Goal: Navigation & Orientation: Find specific page/section

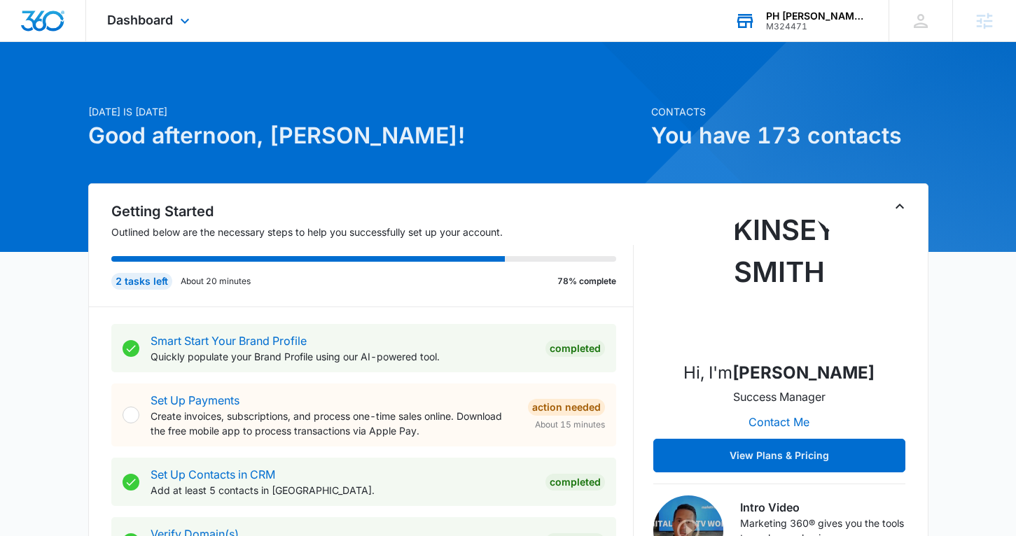
click at [816, 28] on div "M324471" at bounding box center [817, 27] width 102 height 10
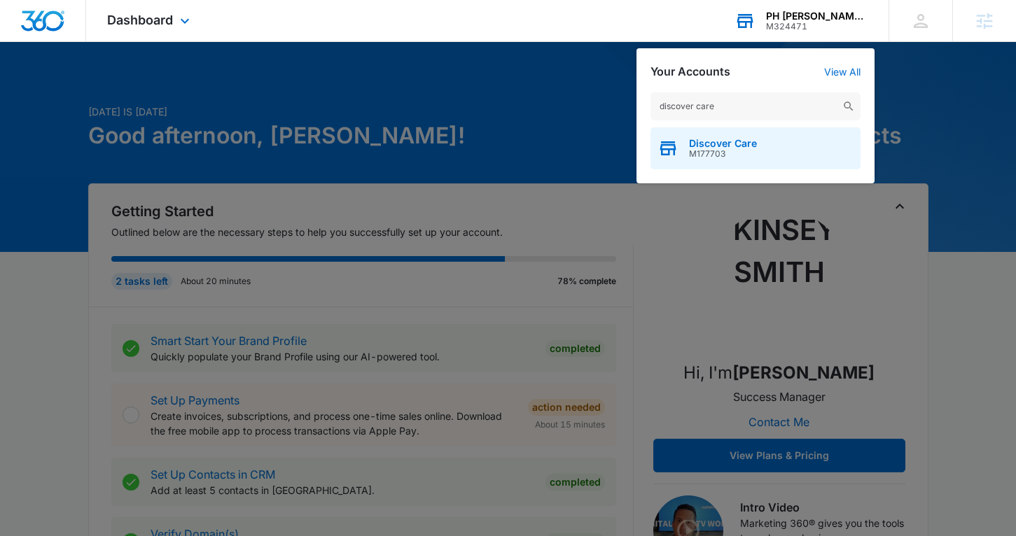
type input "discover care"
click at [704, 146] on span "Discover Care" at bounding box center [723, 143] width 68 height 11
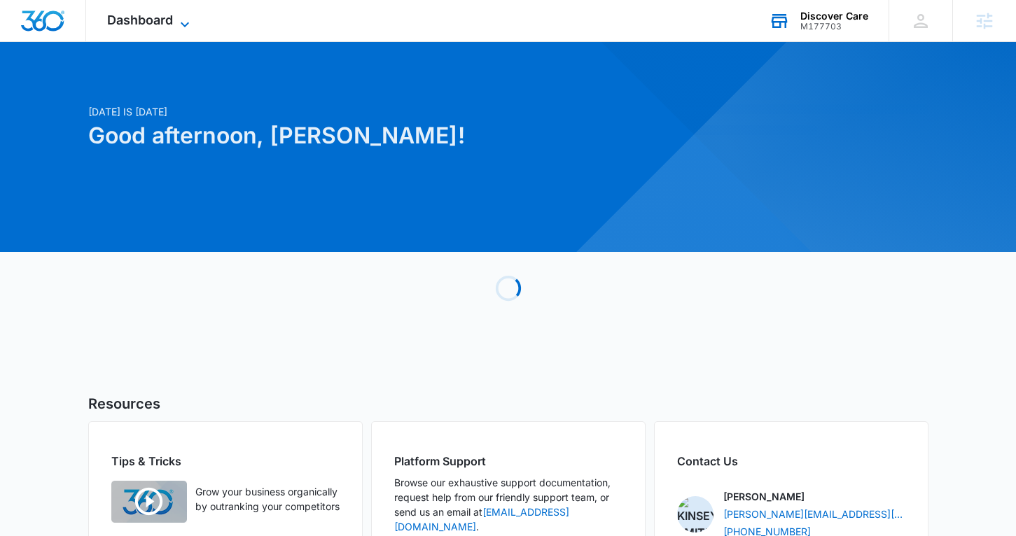
click at [107, 19] on span "Dashboard" at bounding box center [140, 20] width 66 height 15
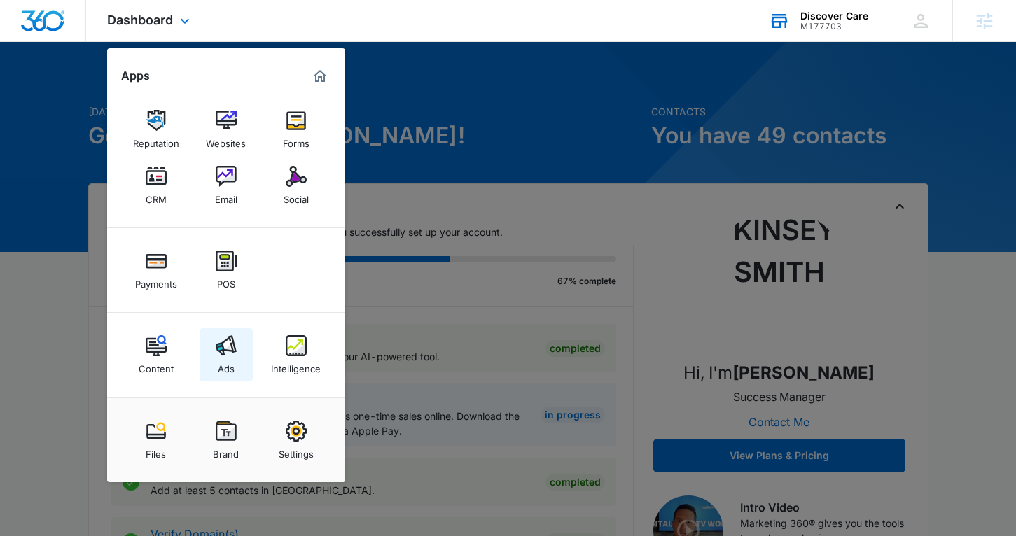
click at [246, 351] on link "Ads" at bounding box center [225, 354] width 53 height 53
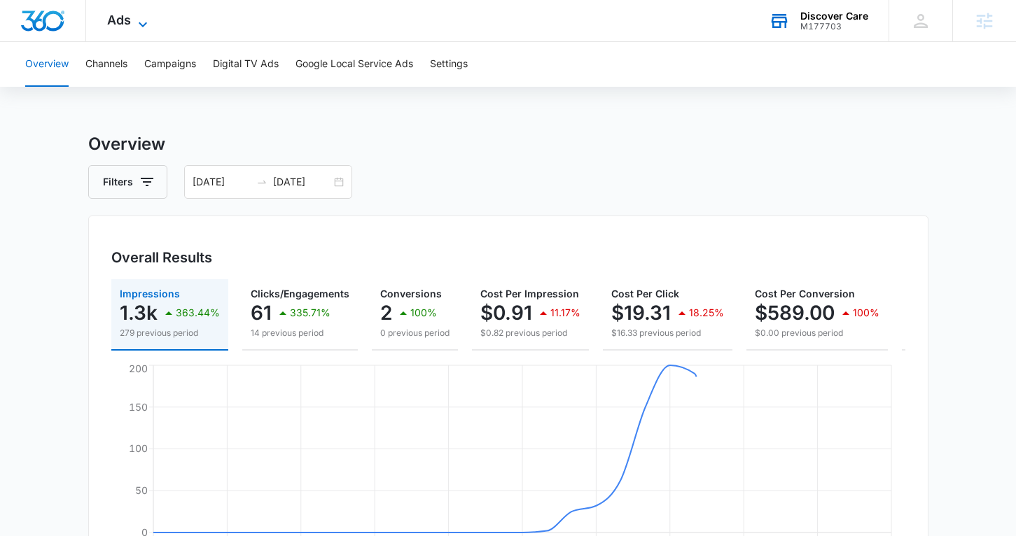
click at [113, 15] on span "Ads" at bounding box center [119, 20] width 24 height 15
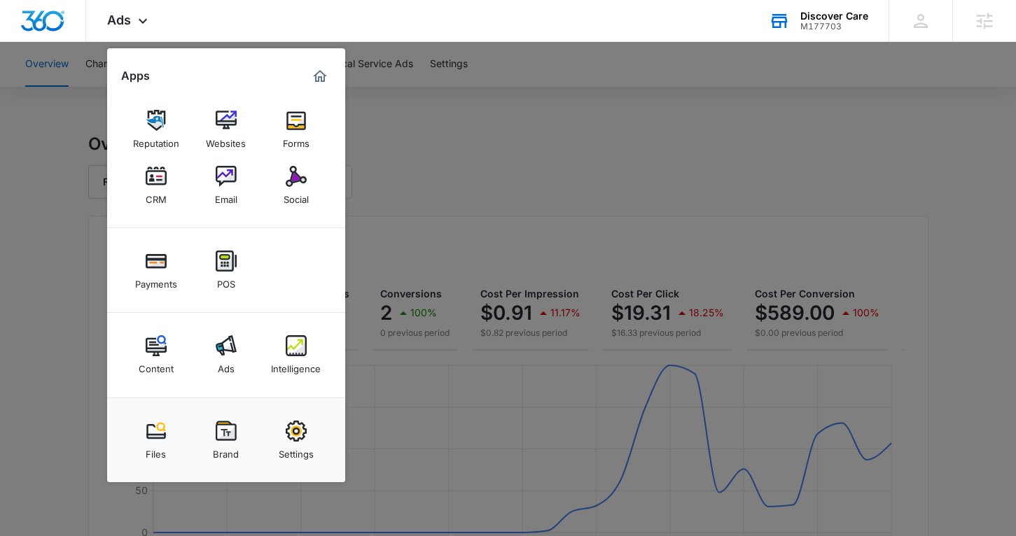
click at [428, 162] on div at bounding box center [508, 268] width 1016 height 536
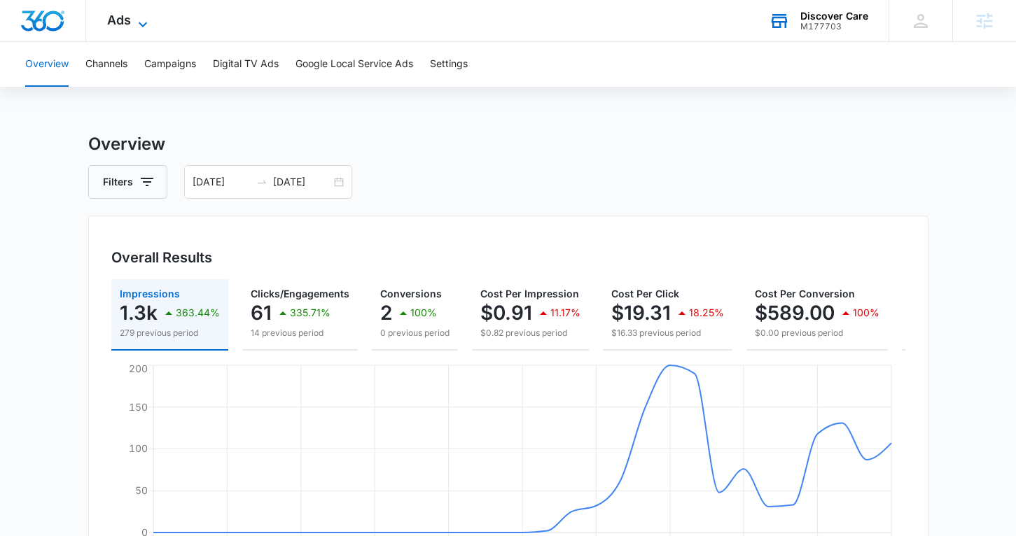
click at [135, 23] on icon at bounding box center [142, 24] width 17 height 17
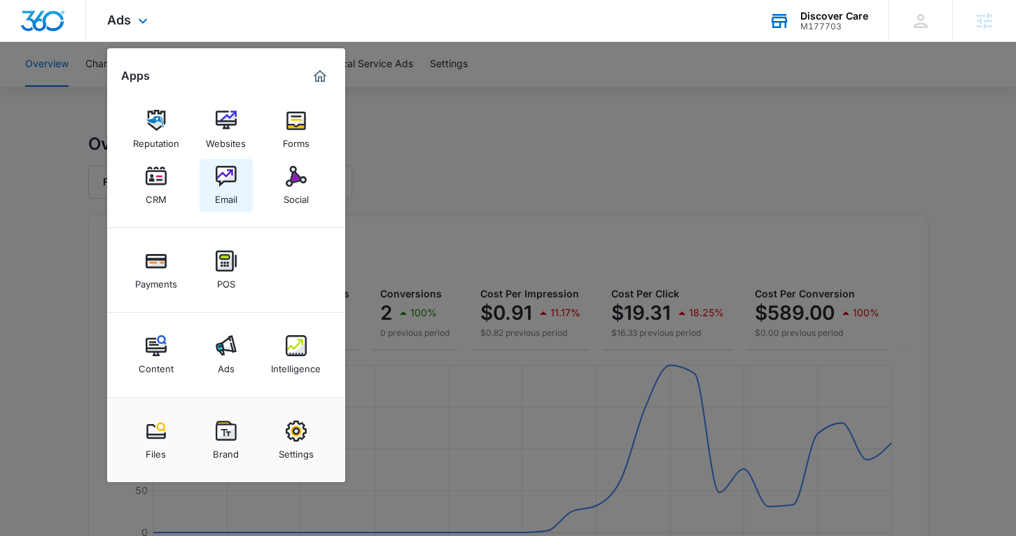
click at [245, 185] on link "Email" at bounding box center [225, 185] width 53 height 53
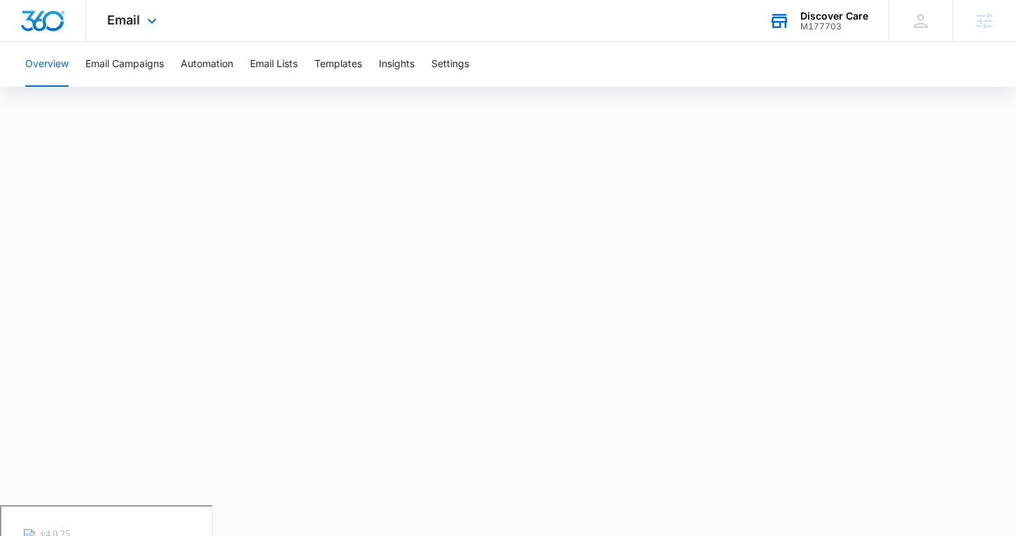
click at [125, 34] on div "Email Apps Reputation Websites Forms CRM Email Social Payments POS Content Ads …" at bounding box center [133, 20] width 95 height 41
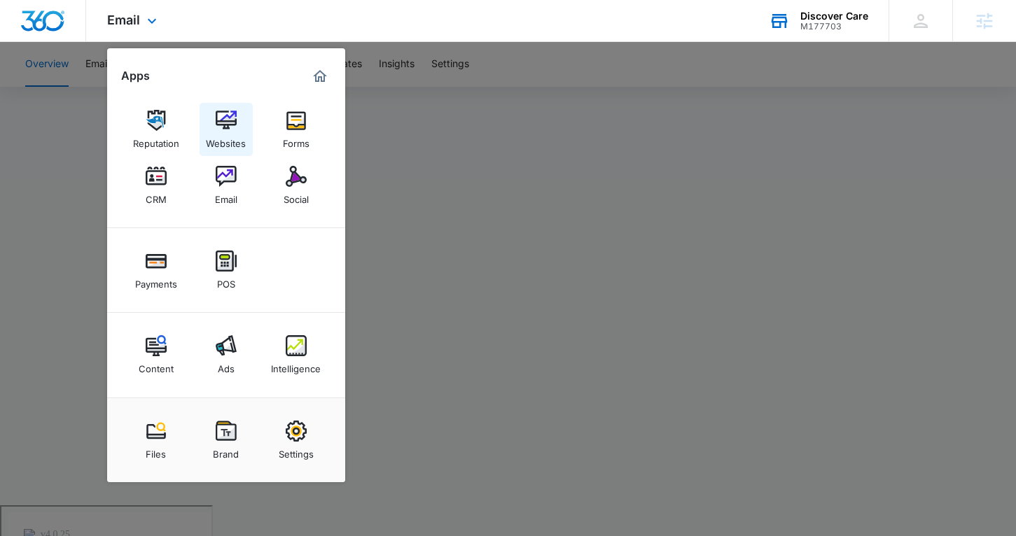
click at [222, 118] on img at bounding box center [226, 120] width 21 height 21
